Goal: Task Accomplishment & Management: Manage account settings

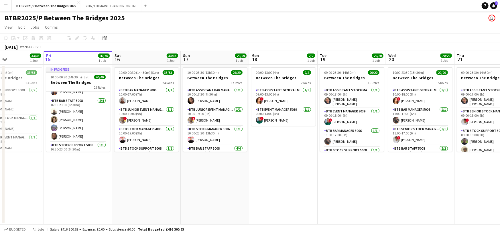
scroll to position [172, 0]
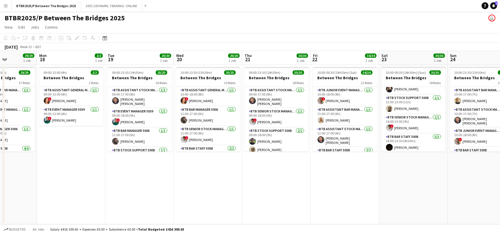
drag, startPoint x: 0, startPoint y: 0, endPoint x: 320, endPoint y: 62, distance: 326.1
click at [135, 67] on app-calendar-viewport "Thu 14 33/33 1 Job Fri 15 40/40 1 Job Sat 16 33/33 1 Job Sun 17 29/29 1 Job Mon…" at bounding box center [250, 137] width 500 height 173
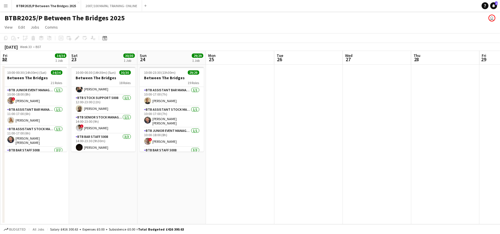
scroll to position [0, 152]
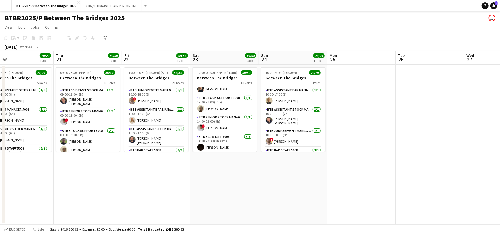
drag, startPoint x: 379, startPoint y: 59, endPoint x: 193, endPoint y: 74, distance: 186.3
click at [193, 74] on app-calendar-viewport "Mon 18 2/2 1 Job Tue 19 20/20 1 Job Wed 20 20/20 1 Job Thu 21 30/30 1 Job Fri 2…" at bounding box center [250, 137] width 500 height 173
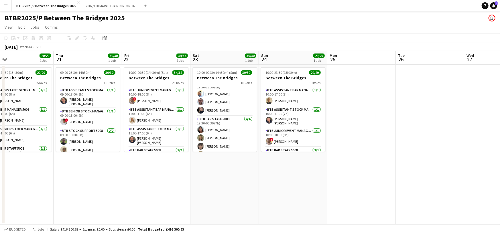
scroll to position [385, 0]
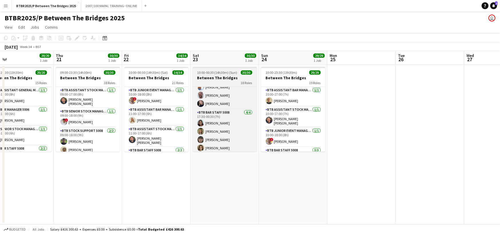
click at [228, 74] on span "10:00-00:30 (14h30m) (Sun)" at bounding box center [217, 72] width 40 height 4
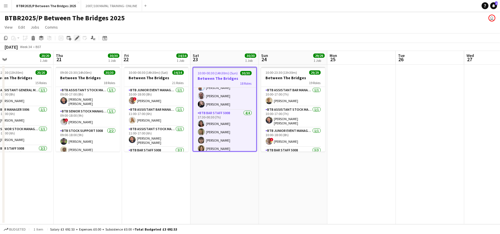
click at [76, 37] on icon "Edit" at bounding box center [77, 38] width 5 height 5
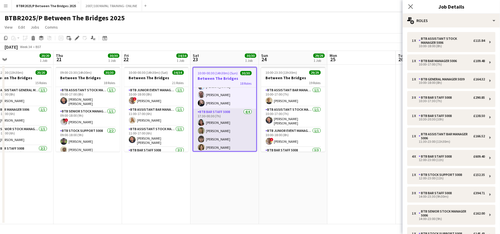
scroll to position [357, 0]
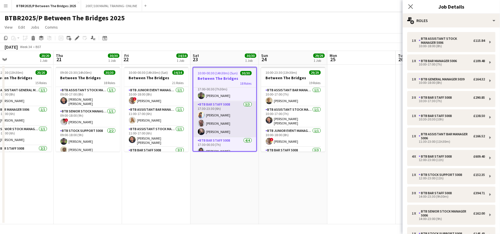
click at [235, 112] on app-card-role "BTB Bar Staff 5008 [DATE] 17:30-23:30 (6h) [PERSON_NAME] [PERSON_NAME] [PERSON_…" at bounding box center [224, 119] width 63 height 36
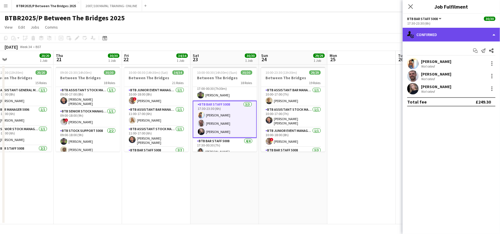
click at [454, 41] on div "single-neutral-actions-check-2 Confirmed" at bounding box center [450, 35] width 97 height 14
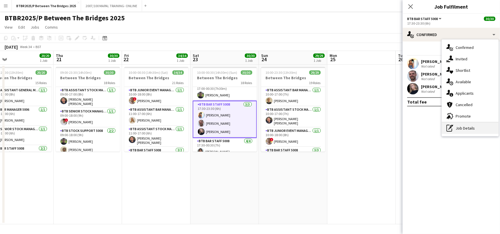
click at [477, 128] on div "pen-write Job Details" at bounding box center [469, 127] width 57 height 11
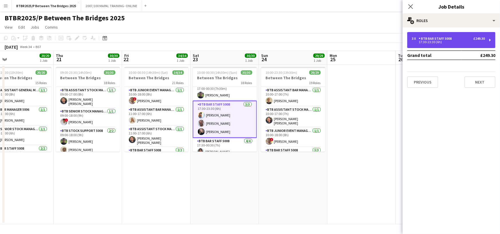
click at [468, 41] on div "17:30-23:30 (6h)" at bounding box center [447, 42] width 73 height 3
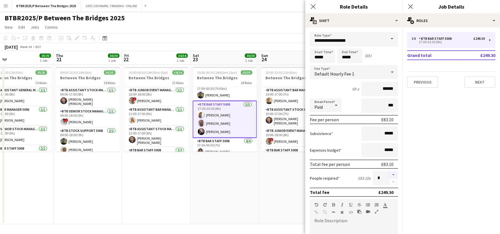
click at [390, 174] on button "button" at bounding box center [393, 174] width 9 height 7
type input "*"
click at [312, 7] on icon "Close pop-in" at bounding box center [312, 6] width 5 height 5
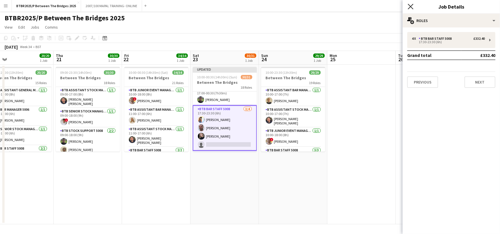
click at [412, 6] on icon "Close pop-in" at bounding box center [409, 6] width 5 height 5
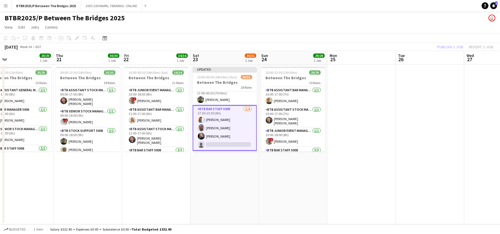
scroll to position [329, 0]
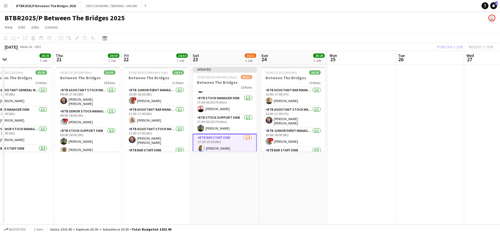
click at [229, 88] on div "18 Roles" at bounding box center [225, 87] width 64 height 5
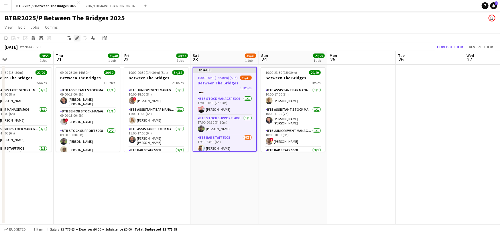
click at [74, 40] on div "Edit" at bounding box center [77, 38] width 7 height 7
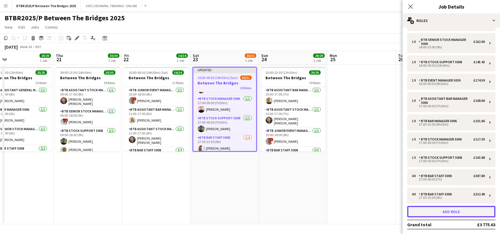
click at [458, 209] on button "Add role" at bounding box center [451, 211] width 88 height 11
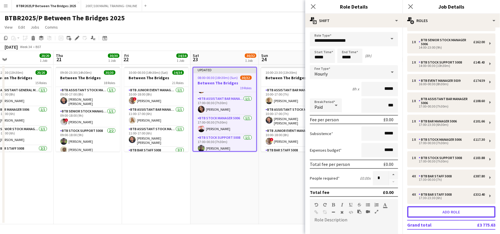
scroll to position [348, 0]
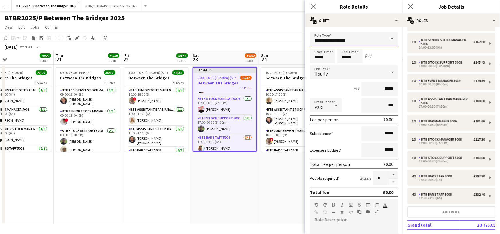
click at [339, 40] on input "**********" at bounding box center [354, 39] width 88 height 14
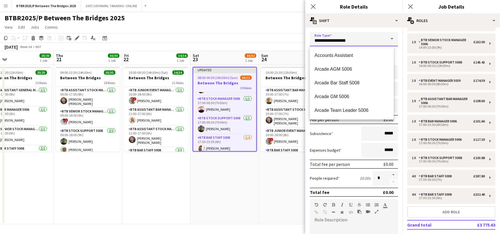
click at [339, 40] on input "**********" at bounding box center [354, 39] width 88 height 14
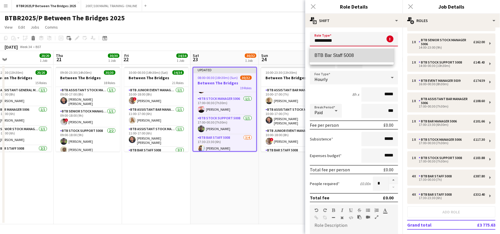
click at [348, 59] on mat-option "BTB Bar Staff 5008" at bounding box center [352, 56] width 84 height 14
type input "**********"
type input "******"
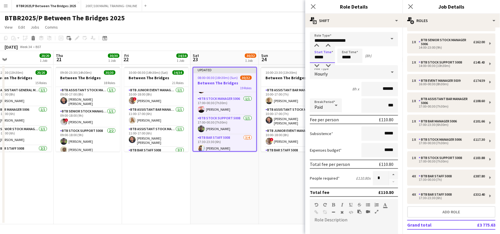
click at [324, 54] on input "*****" at bounding box center [322, 56] width 25 height 14
type input "*****"
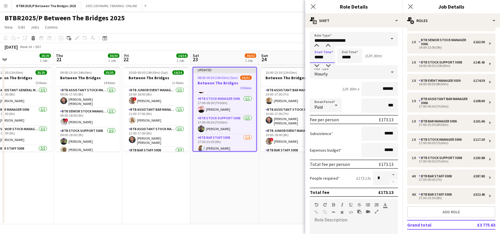
type input "*****"
click at [231, 174] on app-date-cell "Updated 08:00-00:30 (16h30m) (Sun) 30/32 Between The Bridges 19 Roles Accounts …" at bounding box center [224, 145] width 68 height 160
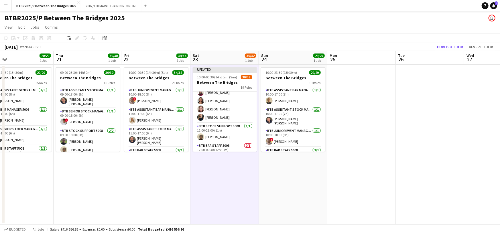
scroll to position [119, 0]
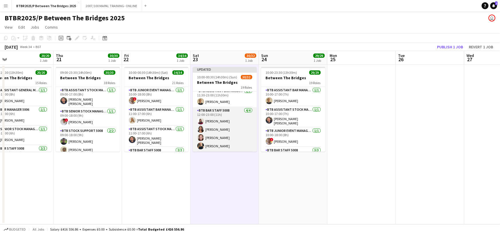
click at [230, 130] on app-card-role "BTB Bar Staff 5008 [DATE] 12:00-23:00 (11h) [PERSON_NAME] [PERSON_NAME] [PERSON…" at bounding box center [225, 129] width 64 height 44
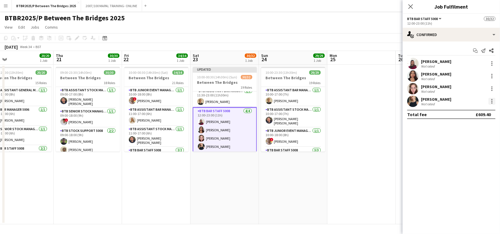
click at [492, 102] on div at bounding box center [491, 101] width 7 height 7
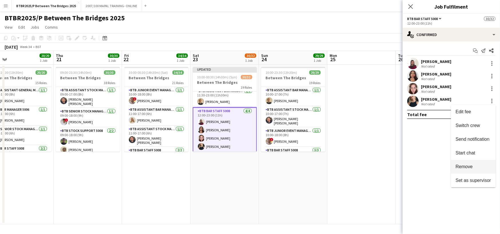
click at [473, 166] on span "Remove" at bounding box center [472, 166] width 35 height 5
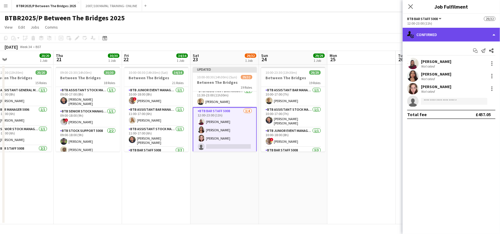
click at [463, 35] on div "single-neutral-actions-check-2 Confirmed" at bounding box center [450, 35] width 97 height 14
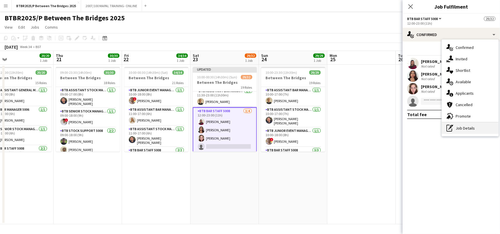
click at [472, 128] on div "pen-write Job Details" at bounding box center [469, 127] width 57 height 11
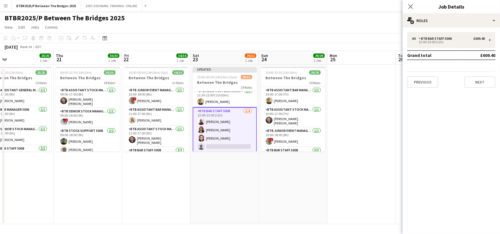
click at [465, 48] on div "4 x BTB Bar Staff 5008 £609.40 12:00-23:00 (11h) Grand total £609.40 Previous N…" at bounding box center [450, 60] width 97 height 56
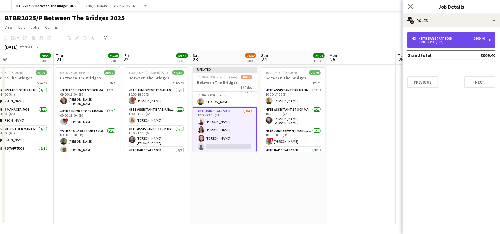
click at [463, 41] on div "12:00-23:00 (11h)" at bounding box center [447, 42] width 73 height 3
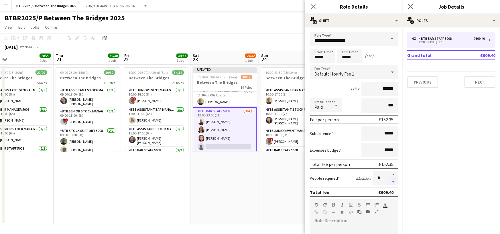
click at [389, 183] on button "button" at bounding box center [393, 182] width 9 height 7
type input "*"
click at [315, 8] on icon at bounding box center [312, 6] width 5 height 5
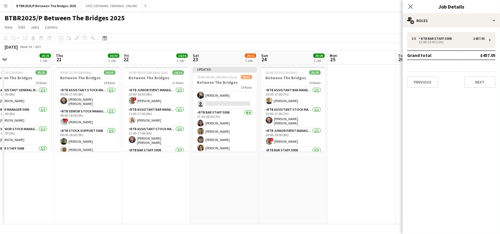
click at [231, 120] on app-card-role "BTB Bar Staff 5008 [DATE] 17:30-00:30 (7h) [PERSON_NAME] [PERSON_NAME] [PERSON_…" at bounding box center [225, 131] width 64 height 44
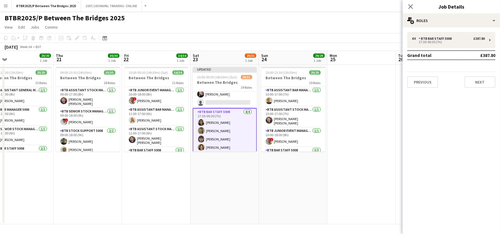
scroll to position [409, 0]
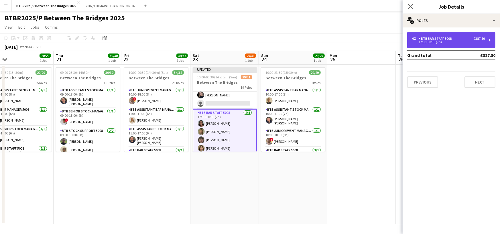
click at [465, 44] on div "4 x BTB Bar Staff 5008 £387.80 17:30-00:30 (7h)" at bounding box center [451, 40] width 88 height 16
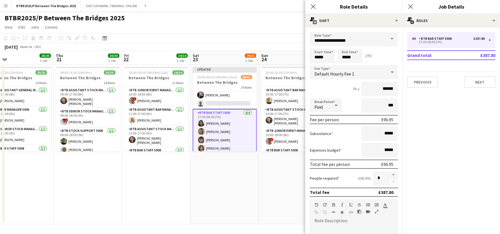
click at [216, 143] on app-card-role "BTB Bar Staff 5008 [DATE] 17:30-00:30 (7h) [PERSON_NAME] [PERSON_NAME] [PERSON_…" at bounding box center [225, 131] width 64 height 45
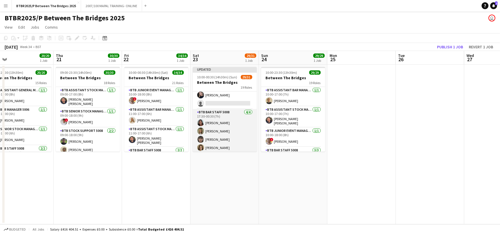
click at [216, 143] on app-card-role "BTB Bar Staff 5008 [DATE] 17:30-00:30 (7h) [PERSON_NAME] [PERSON_NAME] [PERSON_…" at bounding box center [225, 131] width 64 height 44
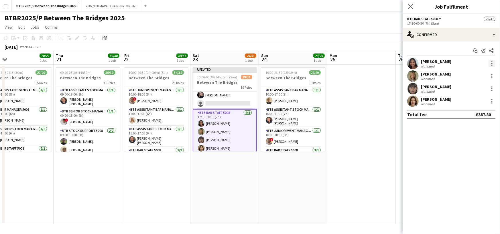
click at [493, 63] on div at bounding box center [491, 63] width 7 height 7
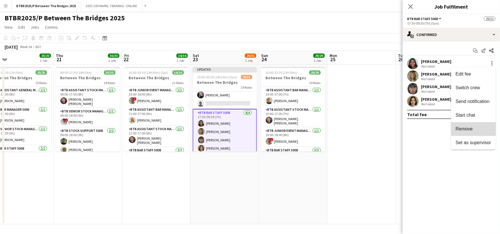
click at [471, 127] on span "Remove" at bounding box center [472, 128] width 35 height 5
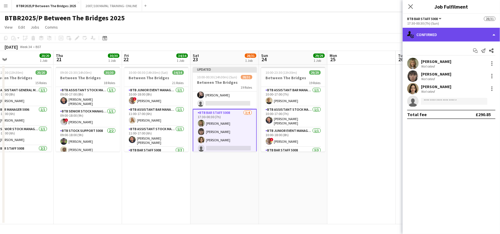
click at [473, 37] on div "single-neutral-actions-check-2 Confirmed" at bounding box center [450, 35] width 97 height 14
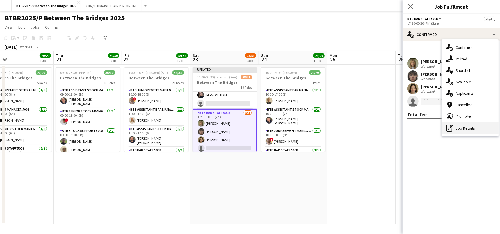
click at [473, 128] on div "pen-write Job Details" at bounding box center [469, 127] width 57 height 11
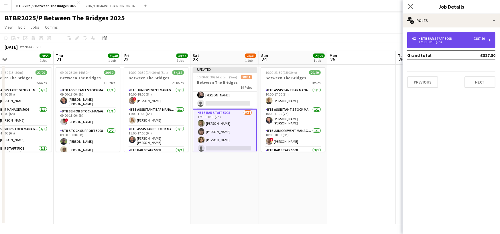
click at [466, 45] on div "4 x BTB Bar Staff 5008 £387.80 17:30-00:30 (7h)" at bounding box center [451, 40] width 88 height 16
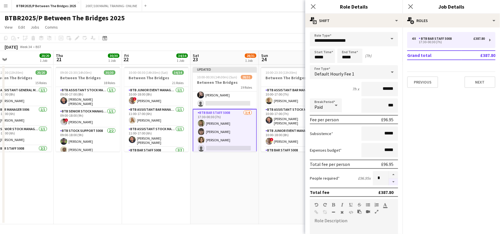
click at [389, 183] on button "button" at bounding box center [393, 182] width 9 height 7
type input "*"
click at [241, 179] on app-date-cell "Updated 10:00-00:30 (14h30m) (Sun) 28/31 Between The Bridges 19 Roles BTB Bar M…" at bounding box center [224, 145] width 68 height 160
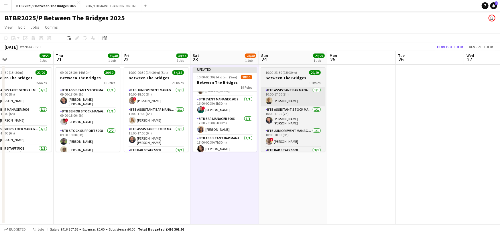
scroll to position [229, 0]
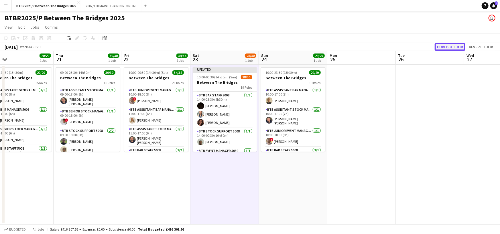
click at [450, 46] on button "Publish 1 job" at bounding box center [449, 46] width 31 height 7
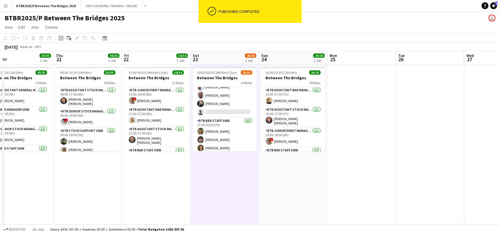
scroll to position [367, 0]
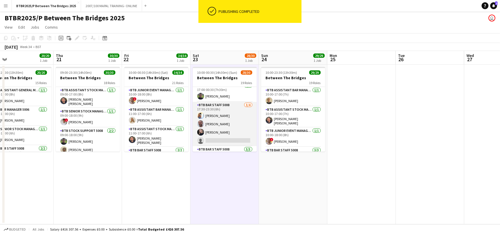
click at [232, 138] on app-card-role "BTB Bar Staff 5008 [DATE] 17:30-23:30 (6h) [PERSON_NAME] [PERSON_NAME] [PERSON_…" at bounding box center [225, 124] width 64 height 44
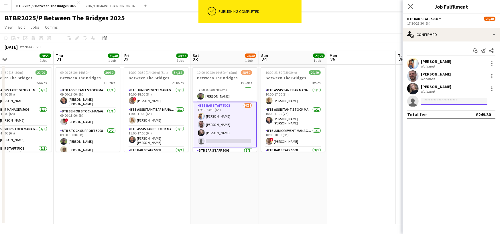
click at [455, 104] on input at bounding box center [454, 101] width 66 height 7
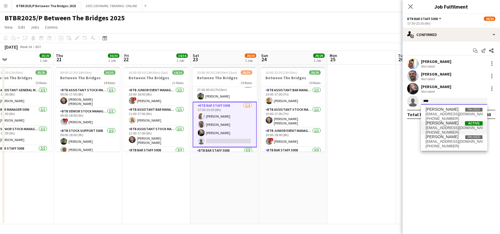
type input "****"
click at [444, 126] on span "[EMAIL_ADDRESS][DOMAIN_NAME]" at bounding box center [453, 128] width 57 height 5
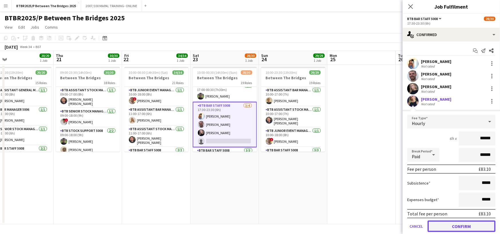
click at [460, 227] on button "Confirm" at bounding box center [461, 226] width 68 height 11
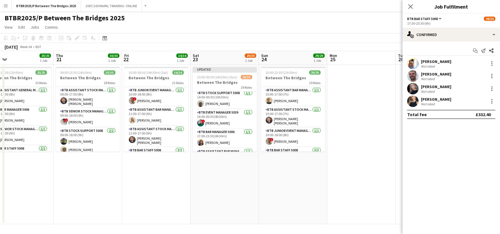
scroll to position [282, 0]
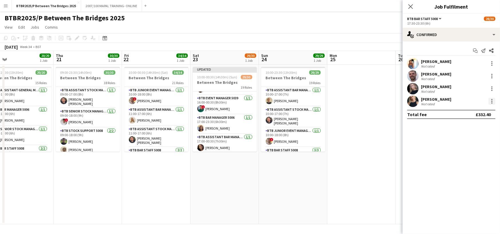
click at [493, 102] on div at bounding box center [491, 101] width 7 height 7
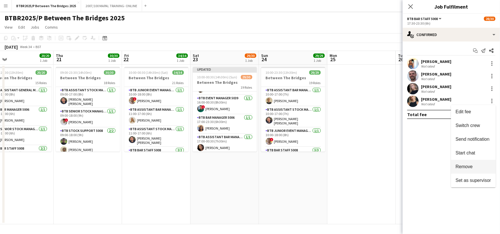
click at [465, 165] on span "Remove" at bounding box center [463, 166] width 17 height 5
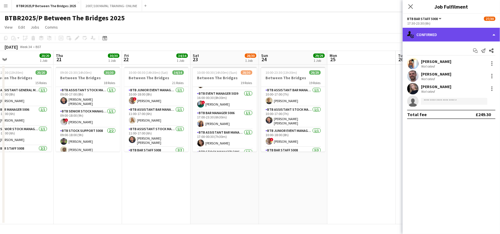
click at [471, 34] on div "single-neutral-actions-check-2 Confirmed" at bounding box center [450, 35] width 97 height 14
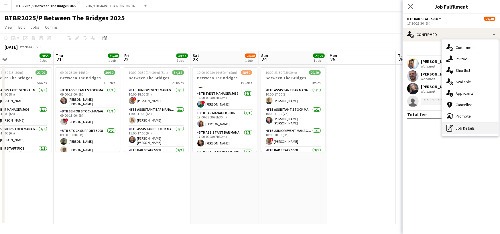
click at [471, 128] on div "pen-write Job Details" at bounding box center [469, 127] width 57 height 11
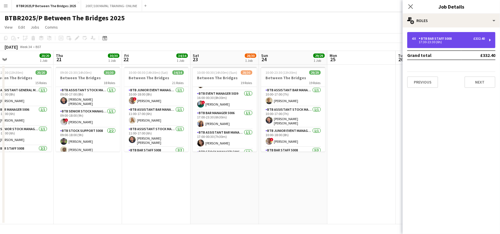
click at [469, 43] on div "17:30-23:30 (6h)" at bounding box center [447, 42] width 73 height 3
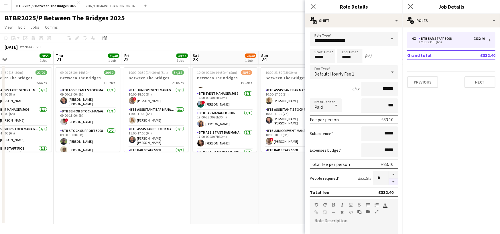
click at [389, 183] on button "button" at bounding box center [393, 182] width 9 height 7
type input "*"
click at [314, 5] on icon at bounding box center [312, 6] width 5 height 5
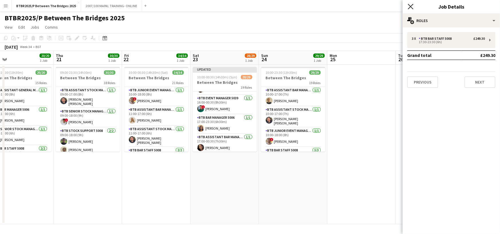
click at [411, 7] on icon "Close pop-in" at bounding box center [409, 6] width 5 height 5
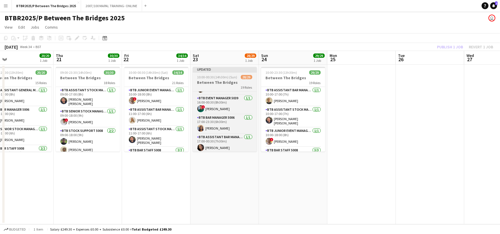
click at [223, 85] on h3 "Between The Bridges" at bounding box center [225, 82] width 64 height 5
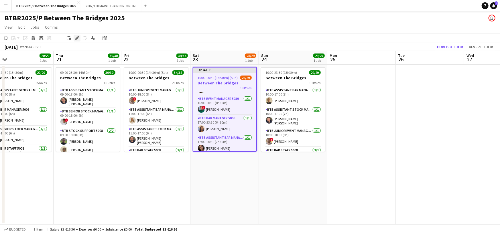
click at [78, 39] on icon "Edit" at bounding box center [77, 38] width 5 height 5
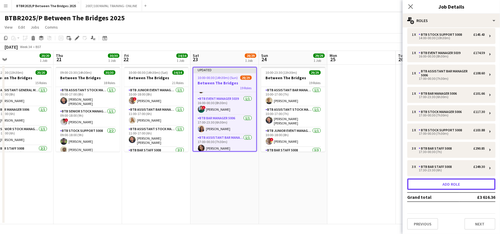
click at [447, 185] on button "Add role" at bounding box center [451, 184] width 88 height 11
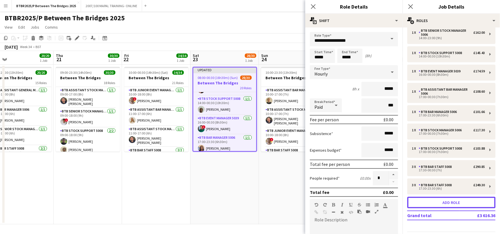
scroll to position [301, 0]
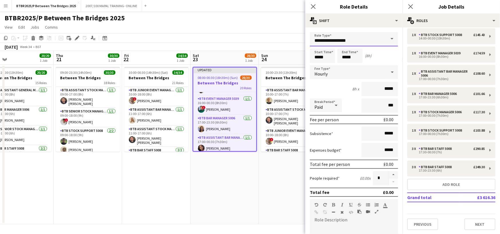
click at [338, 37] on input "**********" at bounding box center [354, 39] width 88 height 14
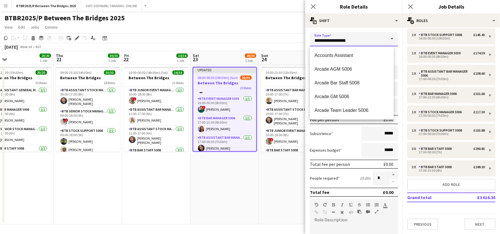
click at [338, 37] on input "**********" at bounding box center [354, 39] width 88 height 14
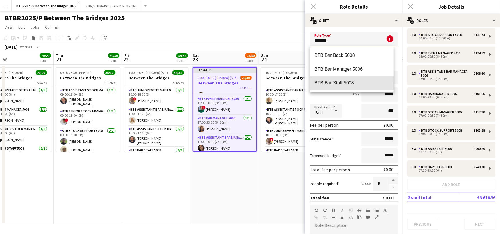
drag, startPoint x: 352, startPoint y: 79, endPoint x: 340, endPoint y: 71, distance: 14.2
click at [352, 79] on mat-option "BTB Bar Staff 5008" at bounding box center [352, 83] width 84 height 14
type input "**********"
type input "******"
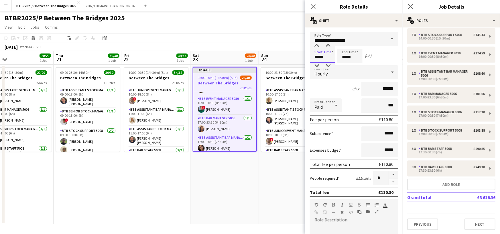
click at [327, 61] on input "*****" at bounding box center [322, 56] width 25 height 14
type input "*****"
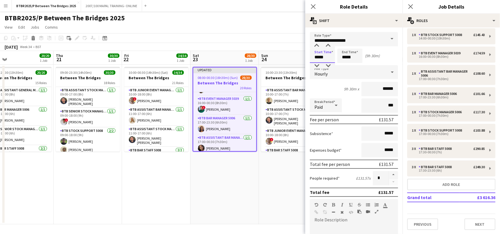
type input "*****"
click at [216, 185] on app-date-cell "Updated 08:00-00:30 (16h30m) (Sun) 28/30 Between The Bridges 20 Roles Accounts …" at bounding box center [224, 145] width 68 height 160
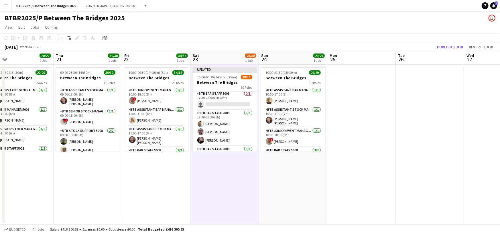
scroll to position [355, 0]
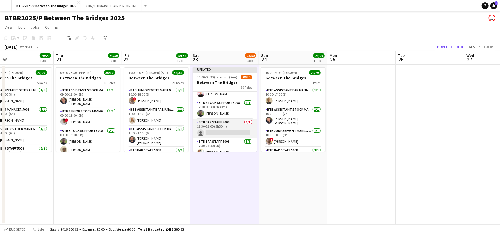
click at [220, 131] on app-card-role "BTB Bar Staff 5008 0/1 17:30-23:00 (5h30m) single-neutral-actions" at bounding box center [225, 128] width 64 height 19
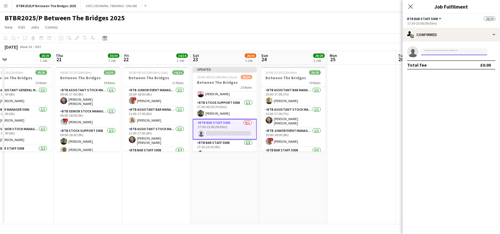
click at [462, 51] on input at bounding box center [454, 51] width 66 height 7
type input "*********"
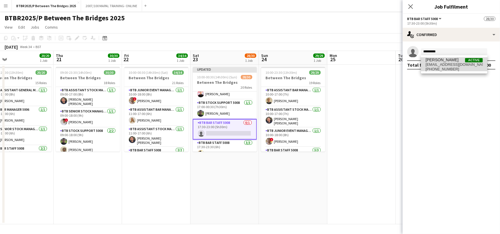
click at [458, 61] on span "[PERSON_NAME] Active" at bounding box center [453, 60] width 57 height 5
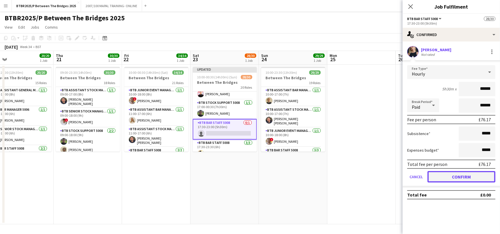
click at [459, 177] on button "Confirm" at bounding box center [461, 176] width 68 height 11
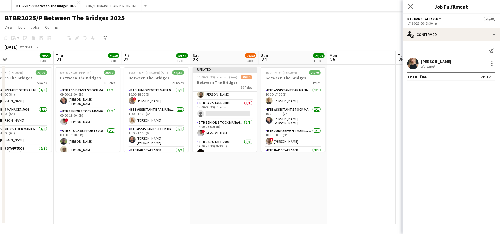
scroll to position [154, 0]
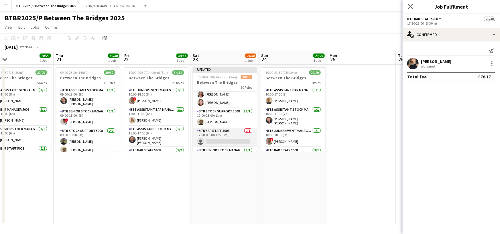
click at [224, 139] on app-card-role "BTB Bar Staff 5008 0/1 12:00-00:30 (12h30m) single-neutral-actions" at bounding box center [225, 137] width 64 height 19
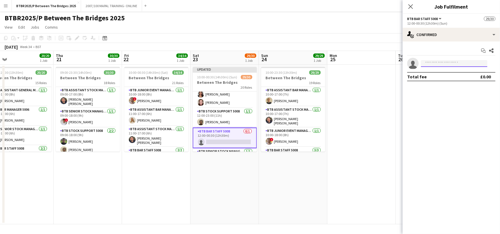
click at [440, 65] on input at bounding box center [454, 63] width 66 height 7
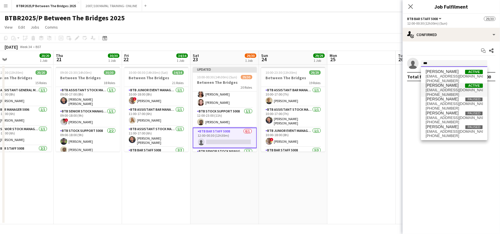
type input "***"
click at [441, 88] on span "[EMAIL_ADDRESS][DOMAIN_NAME]" at bounding box center [453, 90] width 57 height 5
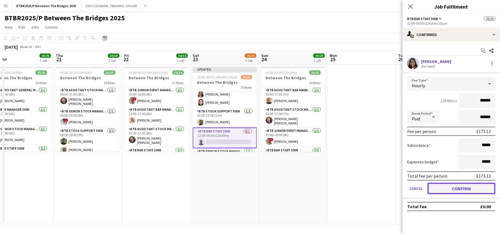
click at [467, 189] on button "Confirm" at bounding box center [461, 188] width 68 height 11
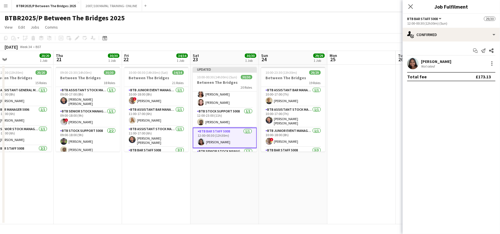
click at [360, 31] on app-page-menu "View Day view expanded Day view collapsed Month view Date picker Jump to [DATE]…" at bounding box center [250, 27] width 500 height 11
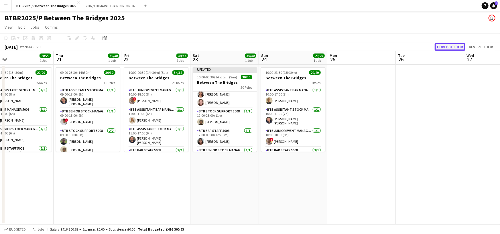
click at [446, 48] on button "Publish 1 job" at bounding box center [449, 46] width 31 height 7
